Goal: Find specific page/section: Find specific page/section

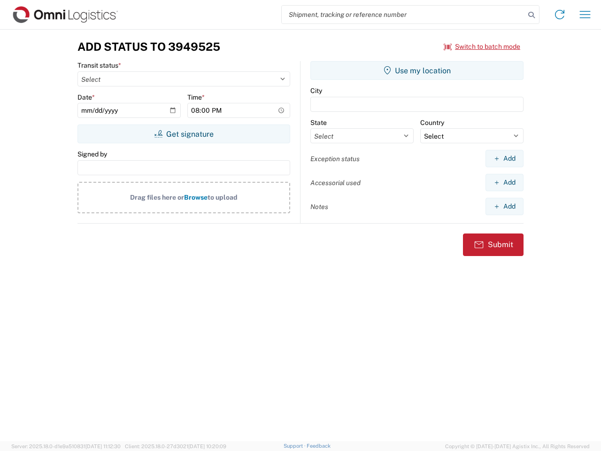
click at [403, 15] on input "search" at bounding box center [403, 15] width 243 height 18
click at [531, 15] on icon at bounding box center [531, 14] width 13 height 13
click at [559, 15] on icon at bounding box center [559, 14] width 15 height 15
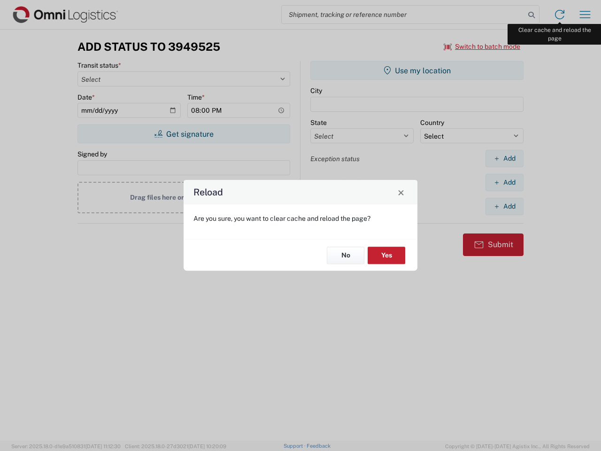
click at [585, 15] on div "Reload Are you sure, you want to clear cache and reload the page? No Yes" at bounding box center [300, 225] width 601 height 451
click at [482, 46] on div "Reload Are you sure, you want to clear cache and reload the page? No Yes" at bounding box center [300, 225] width 601 height 451
click at [183, 134] on div "Reload Are you sure, you want to clear cache and reload the page? No Yes" at bounding box center [300, 225] width 601 height 451
click at [417, 70] on div "Reload Are you sure, you want to clear cache and reload the page? No Yes" at bounding box center [300, 225] width 601 height 451
click at [504, 158] on div "Reload Are you sure, you want to clear cache and reload the page? No Yes" at bounding box center [300, 225] width 601 height 451
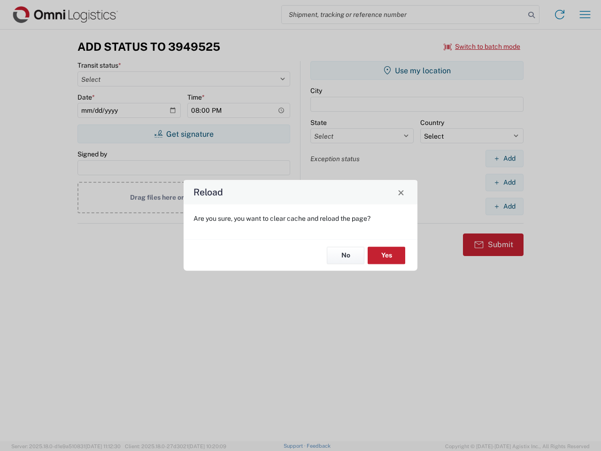
click at [504, 182] on div "Reload Are you sure, you want to clear cache and reload the page? No Yes" at bounding box center [300, 225] width 601 height 451
click at [504, 206] on div "Reload Are you sure, you want to clear cache and reload the page? No Yes" at bounding box center [300, 225] width 601 height 451
